Goal: Communication & Community: Participate in discussion

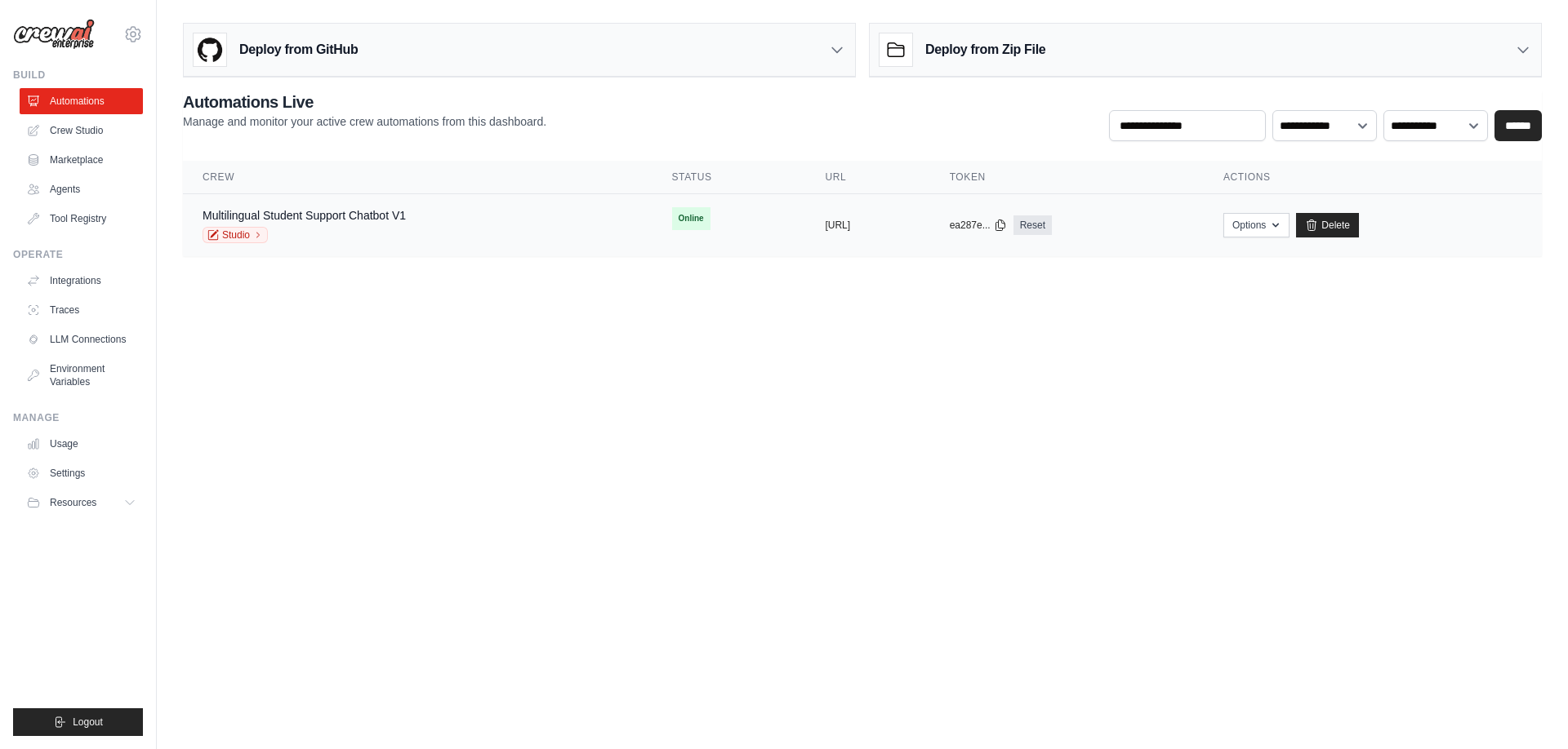
click at [325, 229] on div "Studio" at bounding box center [303, 235] width 203 height 17
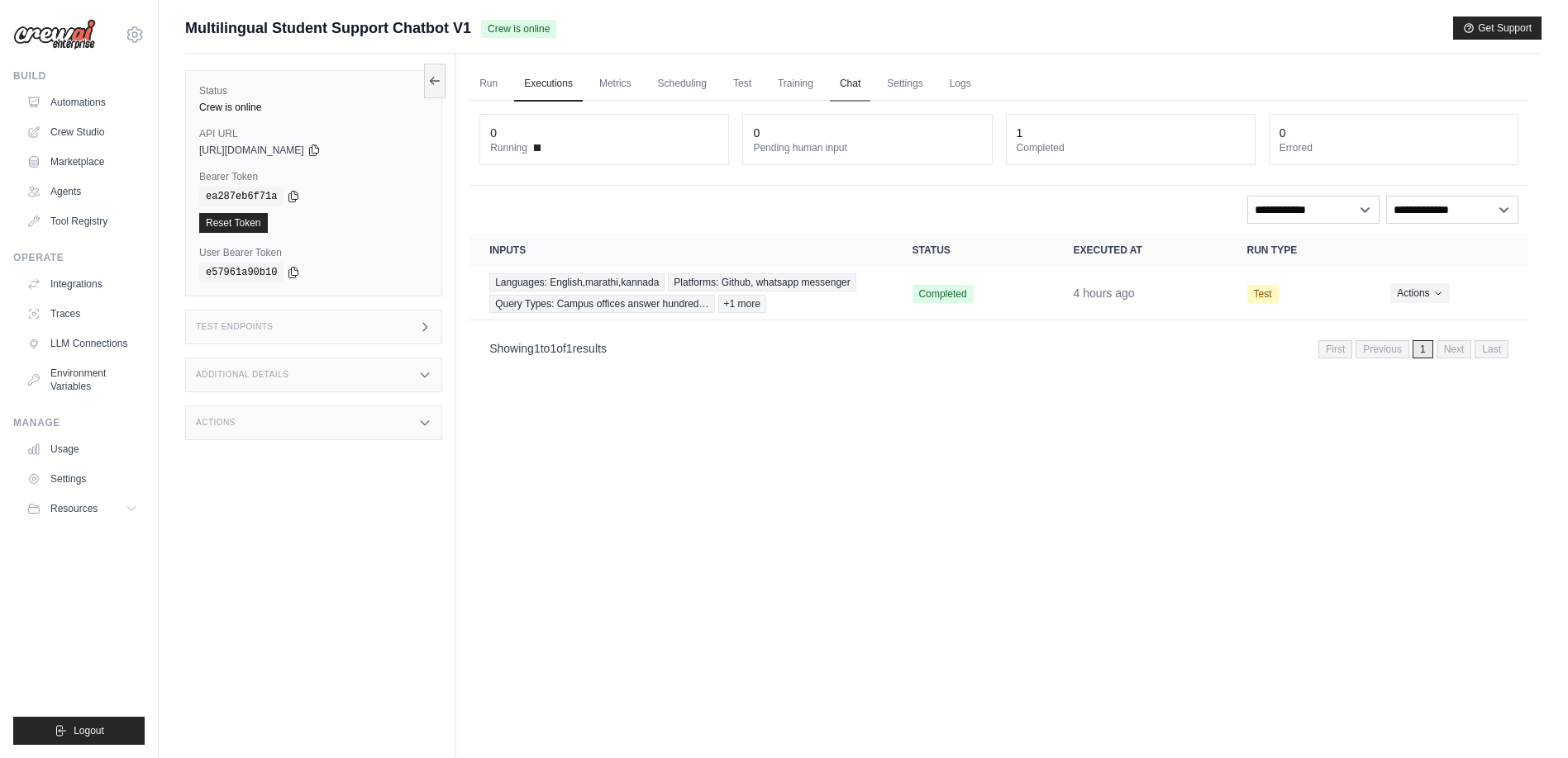
click at [850, 91] on link "Chat" at bounding box center [850, 84] width 41 height 34
click at [784, 85] on link "Training" at bounding box center [795, 84] width 56 height 34
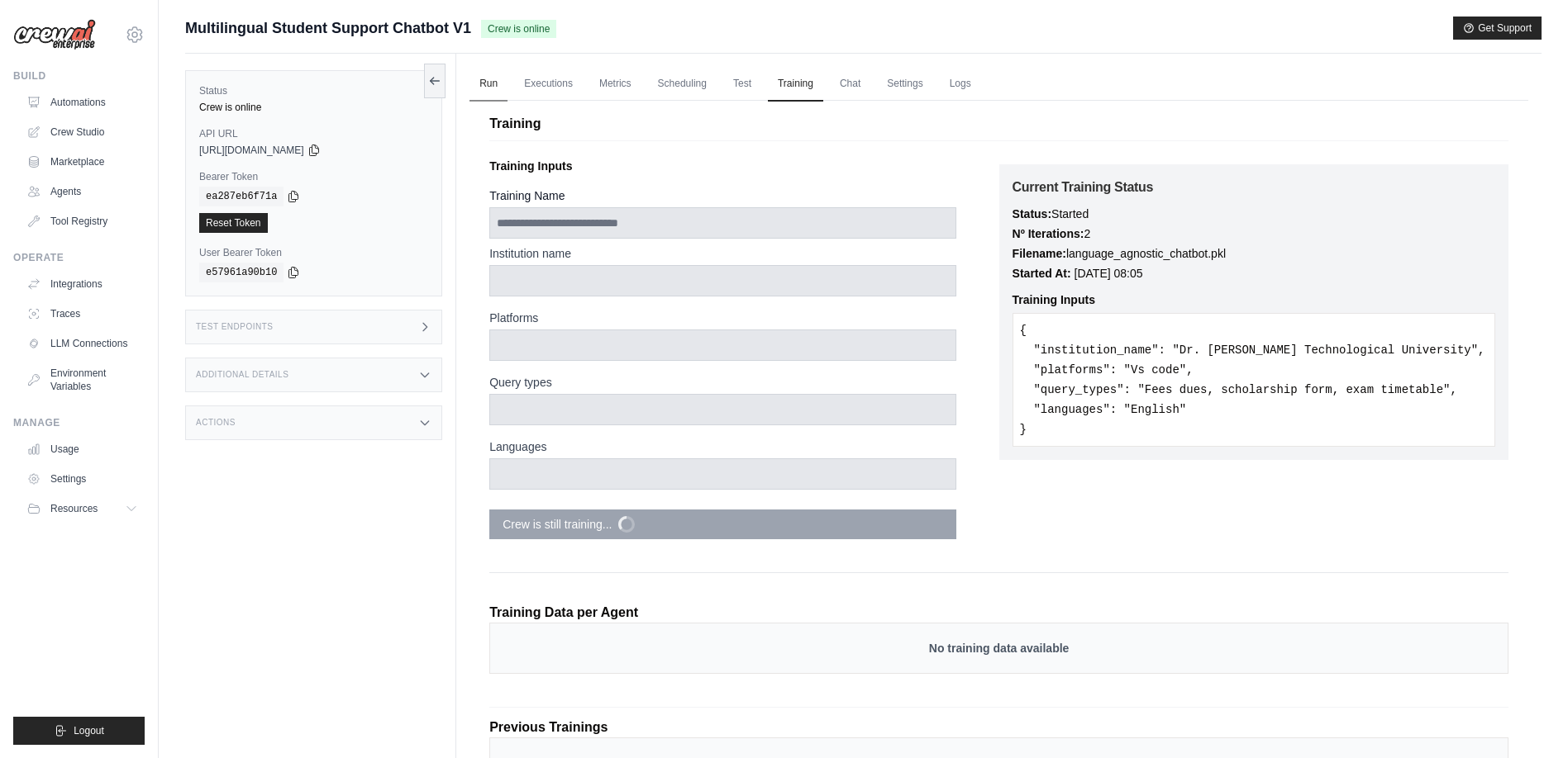
click at [492, 85] on link "Run" at bounding box center [488, 84] width 38 height 34
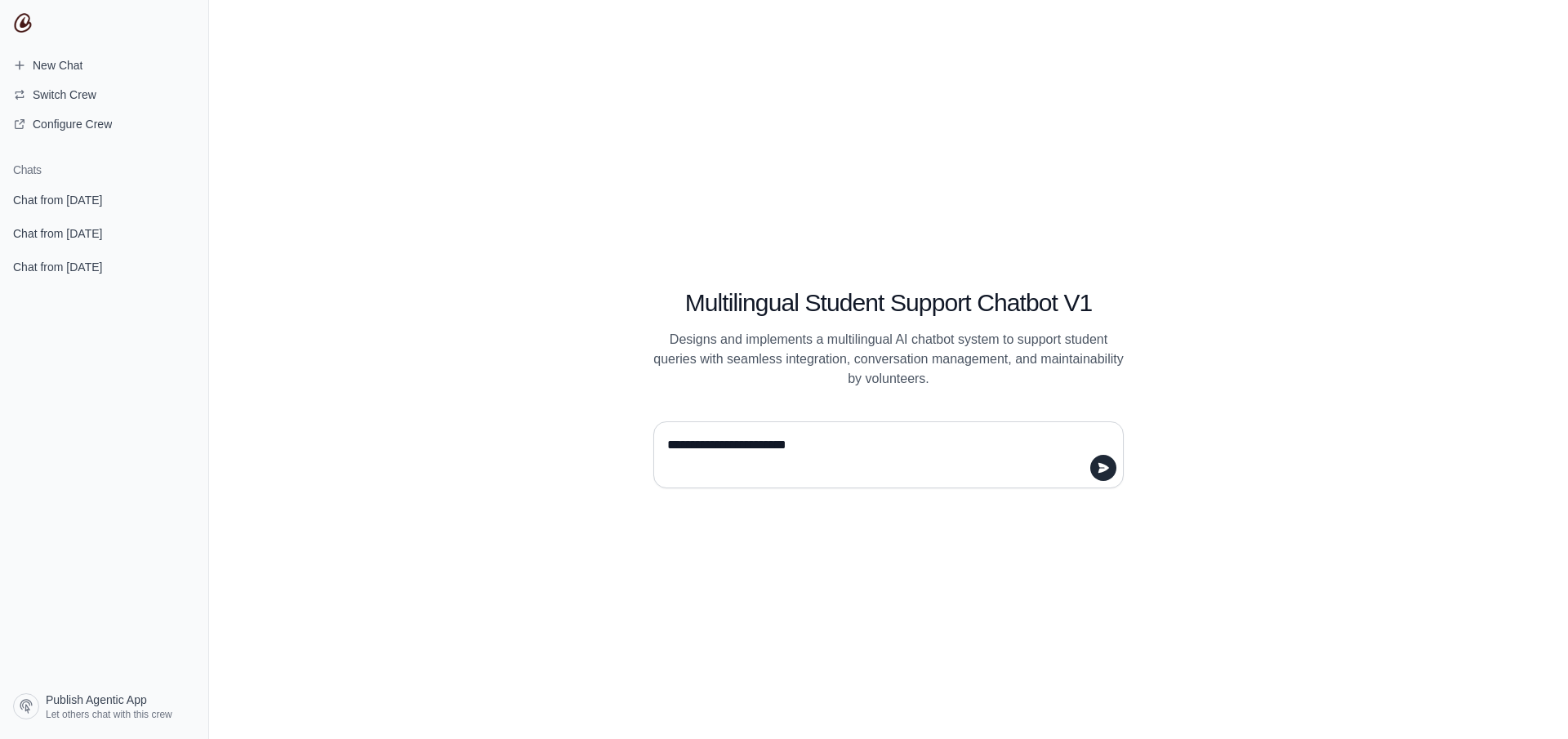
type textarea "**********"
click at [83, 70] on span "New Chat" at bounding box center [57, 65] width 50 height 17
